Goal: Task Accomplishment & Management: Manage account settings

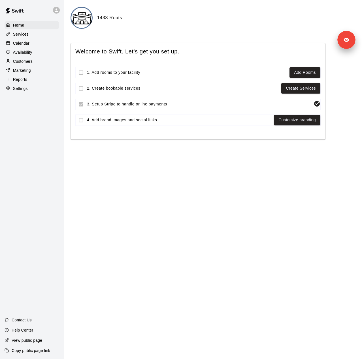
click at [24, 93] on div "Settings" at bounding box center [32, 88] width 55 height 8
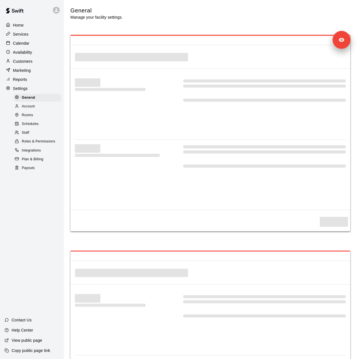
select select "**"
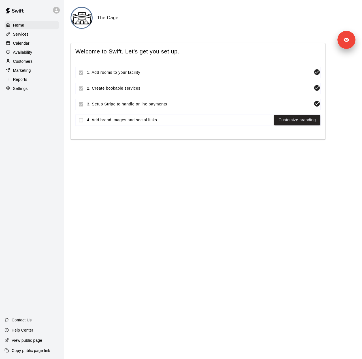
click at [24, 33] on p "Services" at bounding box center [21, 34] width 16 height 6
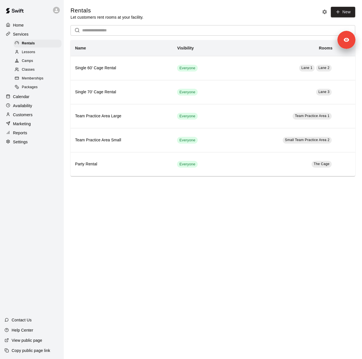
click at [36, 54] on div "Lessons" at bounding box center [38, 52] width 48 height 8
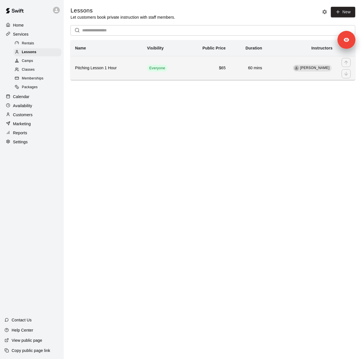
click at [113, 67] on h6 "Pitching Lesson 1 Hour" at bounding box center [106, 68] width 63 height 6
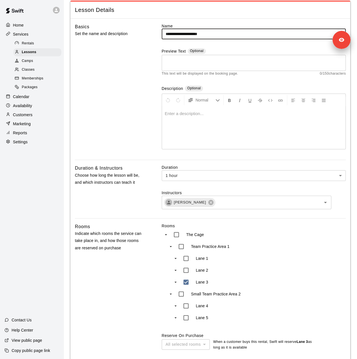
scroll to position [170, 0]
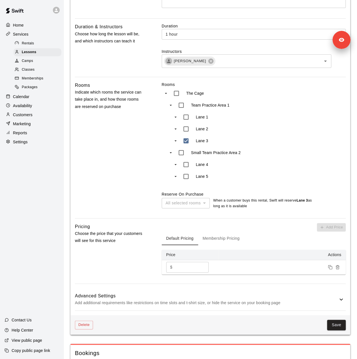
click at [160, 292] on div "Advanced Settings Add additional requirements like restrictions on time slots a…" at bounding box center [210, 300] width 271 height 22
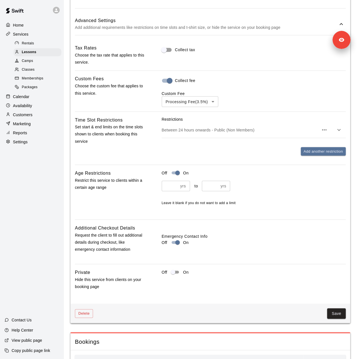
scroll to position [453, 0]
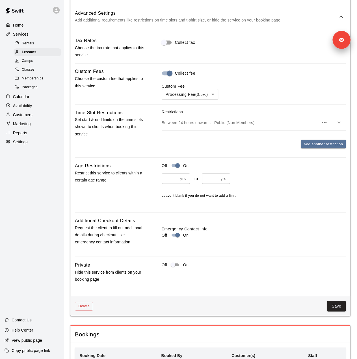
click at [24, 62] on span "Camps" at bounding box center [27, 61] width 11 height 6
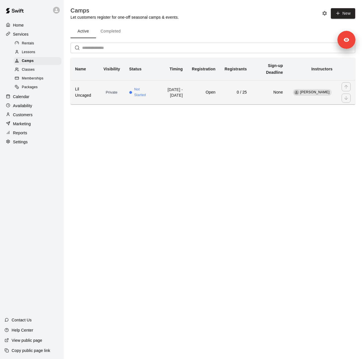
click at [96, 96] on th "Lil Uncaged" at bounding box center [84, 92] width 28 height 24
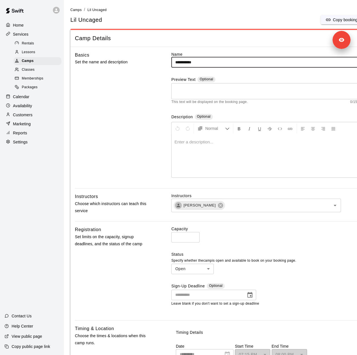
click at [28, 53] on span "Lessons" at bounding box center [29, 53] width 14 height 6
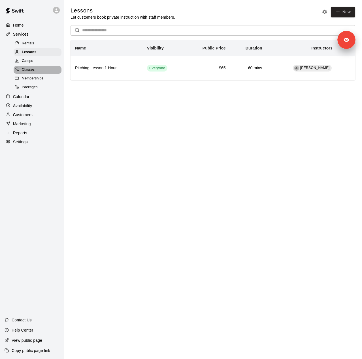
click at [34, 68] on div "Classes" at bounding box center [38, 70] width 48 height 8
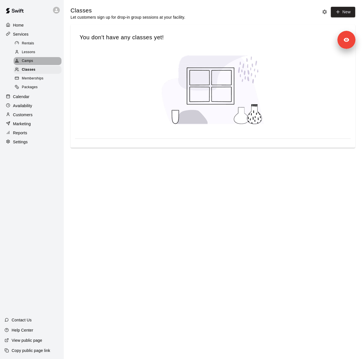
click at [28, 62] on span "Camps" at bounding box center [27, 61] width 11 height 6
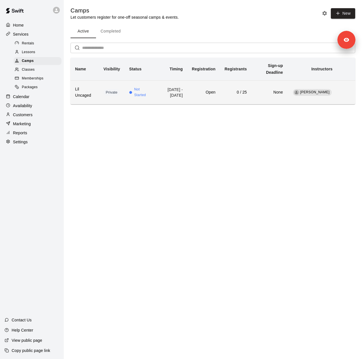
click at [84, 103] on th "Lil Uncaged" at bounding box center [84, 92] width 28 height 24
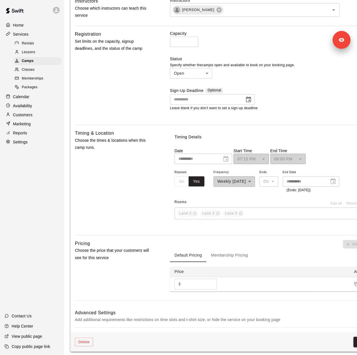
scroll to position [305, 0]
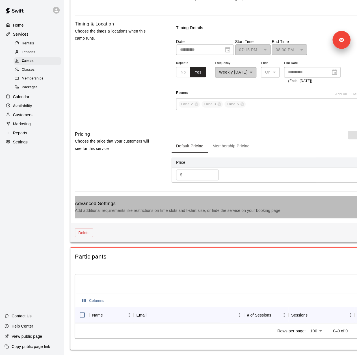
click at [124, 207] on p "Add additional requirements like restrictions on time slots and t-shirt size, o…" at bounding box center [222, 210] width 294 height 7
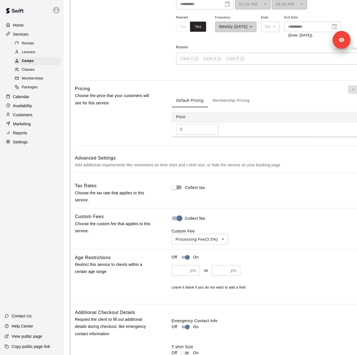
scroll to position [446, 0]
